Goal: Find specific page/section: Find specific page/section

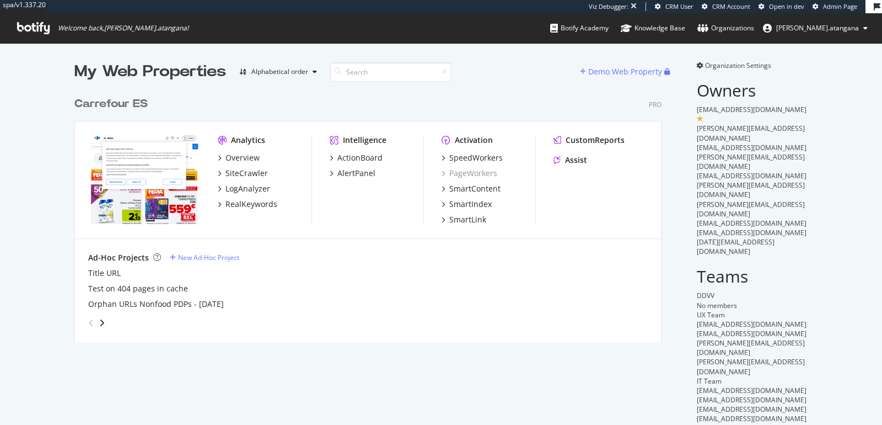
scroll to position [250, 587]
click at [458, 151] on div "Activation SpeedWorkers PageWorkers SmartContent SmartIndex SmartLink" at bounding box center [489, 180] width 94 height 90
click at [459, 153] on div "SpeedWorkers" at bounding box center [477, 157] width 54 height 11
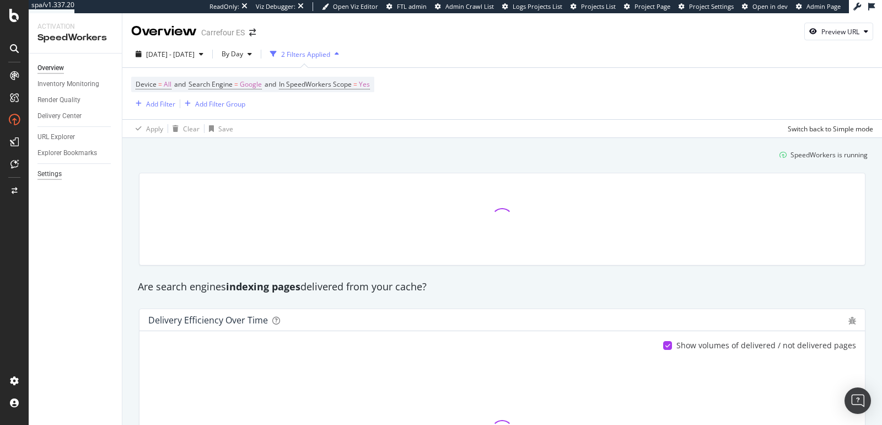
click at [53, 176] on div "Settings" at bounding box center [50, 174] width 24 height 12
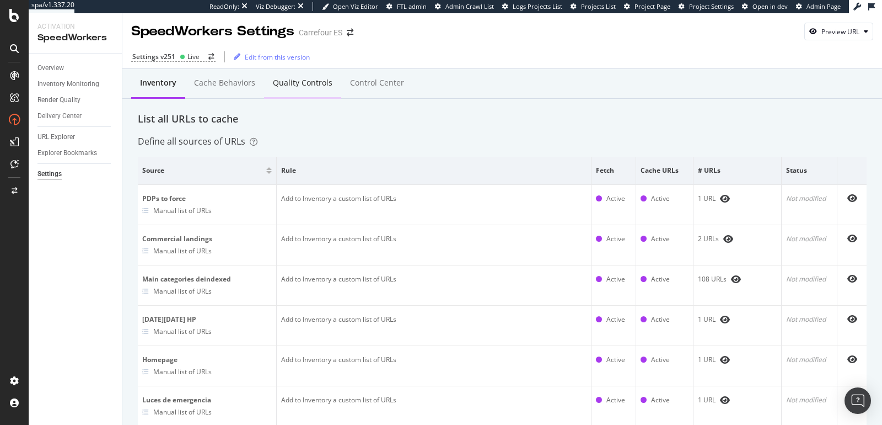
click at [291, 87] on div "Quality Controls" at bounding box center [303, 82] width 60 height 11
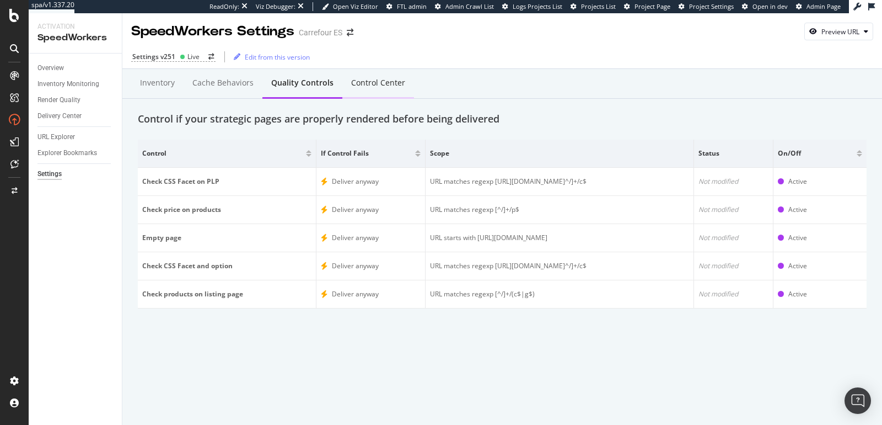
click at [356, 85] on div "Control Center" at bounding box center [378, 82] width 54 height 11
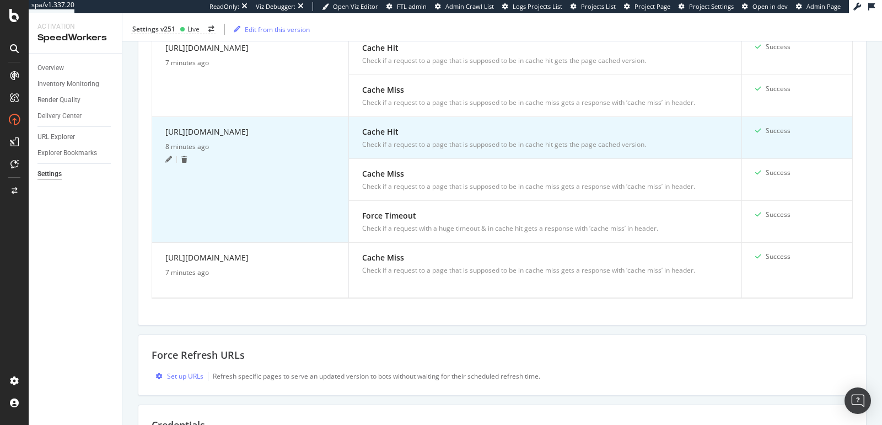
scroll to position [529, 0]
